Goal: Navigation & Orientation: Go to known website

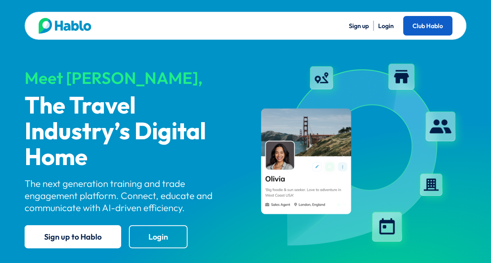
click at [415, 24] on link "Club Hablo" at bounding box center [427, 26] width 49 height 20
click at [357, 25] on link "Sign up" at bounding box center [359, 26] width 20 height 8
click at [353, 27] on link "Sign up" at bounding box center [359, 26] width 20 height 8
click at [386, 25] on link "Login" at bounding box center [386, 26] width 16 height 8
click at [423, 23] on link "Club Hablo" at bounding box center [427, 26] width 49 height 20
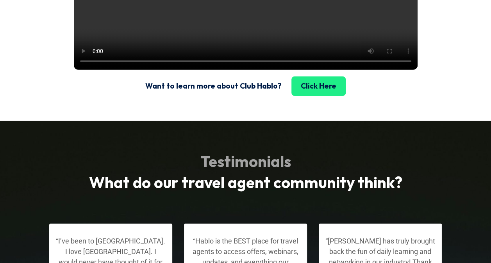
scroll to position [1198, 0]
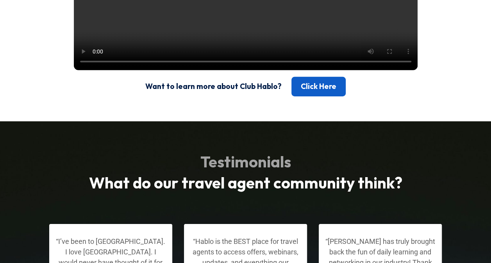
click at [308, 96] on link "Click Here" at bounding box center [318, 87] width 54 height 20
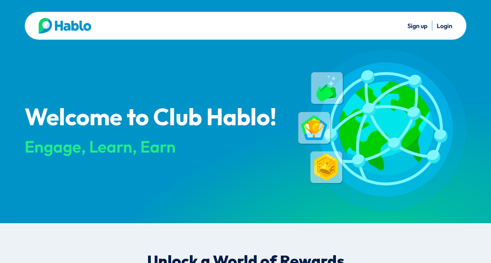
click at [447, 25] on link "Login" at bounding box center [445, 26] width 16 height 8
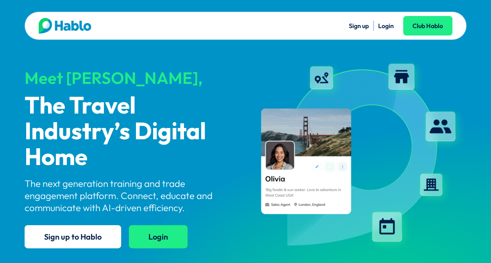
click at [144, 234] on link "Login" at bounding box center [158, 236] width 59 height 23
